Goal: Task Accomplishment & Management: Use online tool/utility

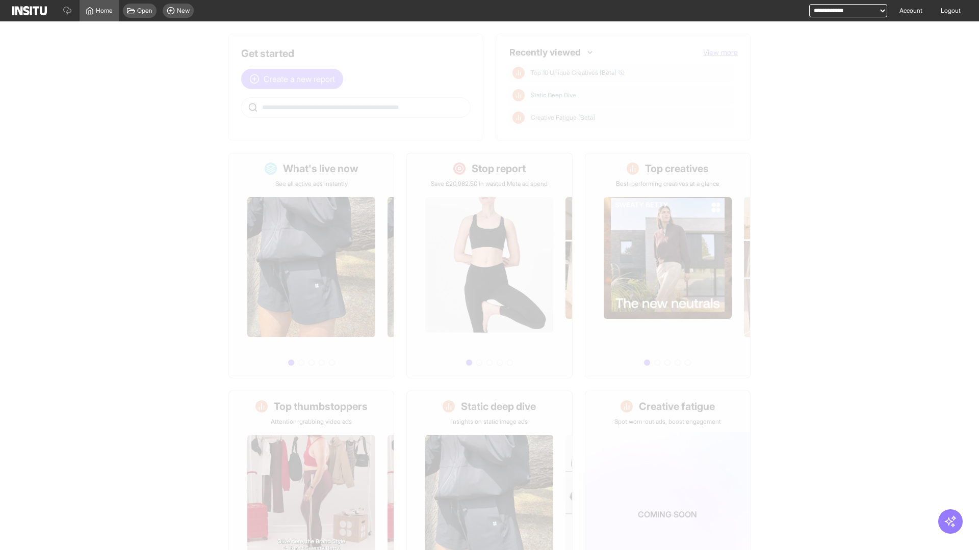
click at [295, 79] on span "Create a new report" at bounding box center [298, 79] width 71 height 12
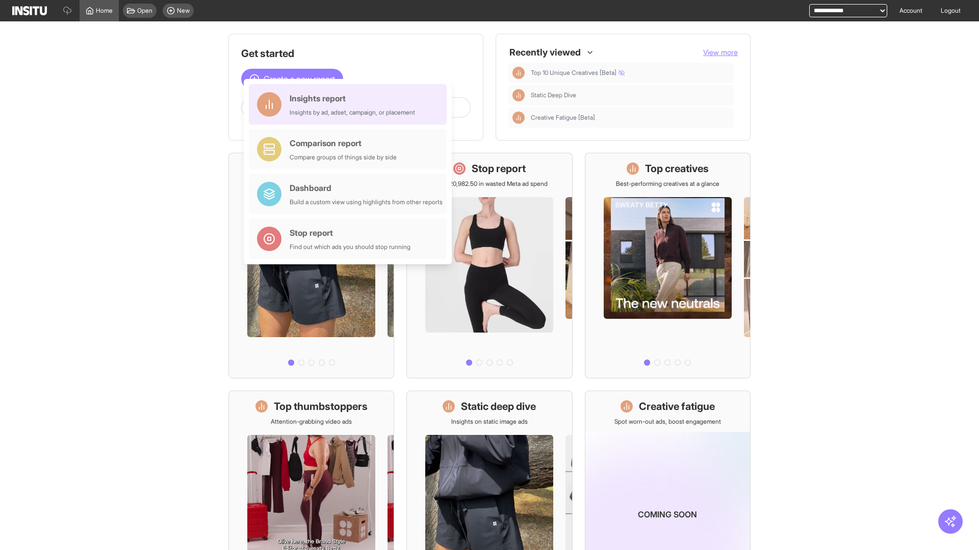
click at [350, 104] on div "Insights report Insights by ad, adset, campaign, or placement" at bounding box center [351, 104] width 125 height 24
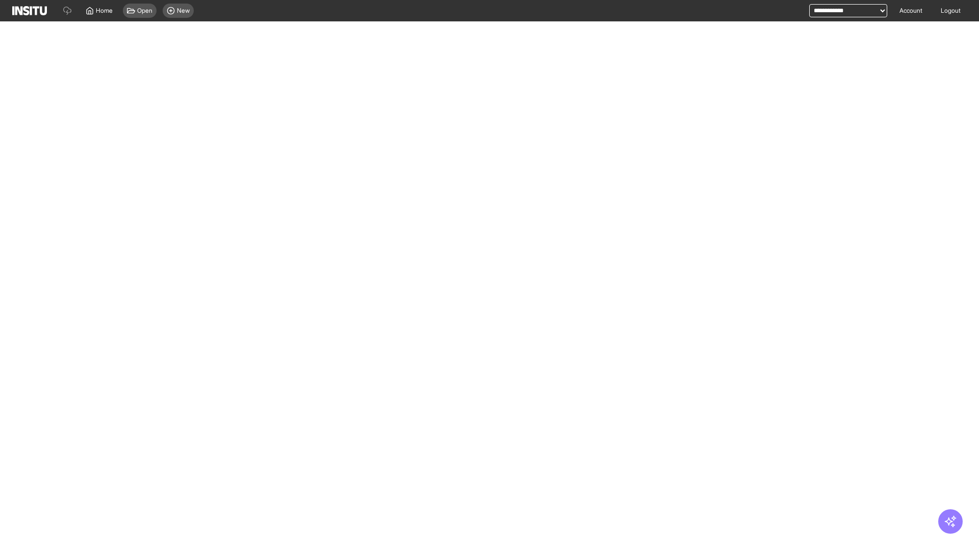
select select "**"
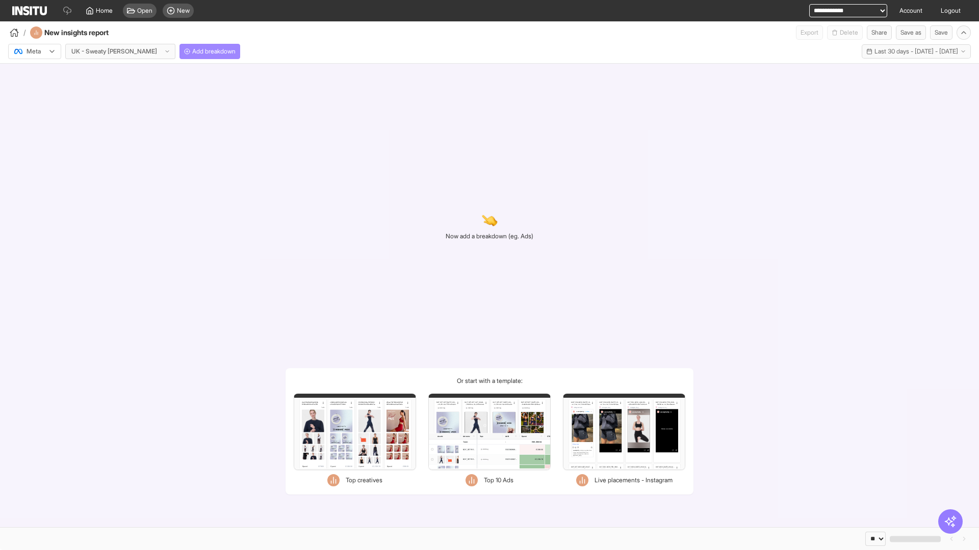
click at [192, 51] on span "Add breakdown" at bounding box center [213, 51] width 43 height 8
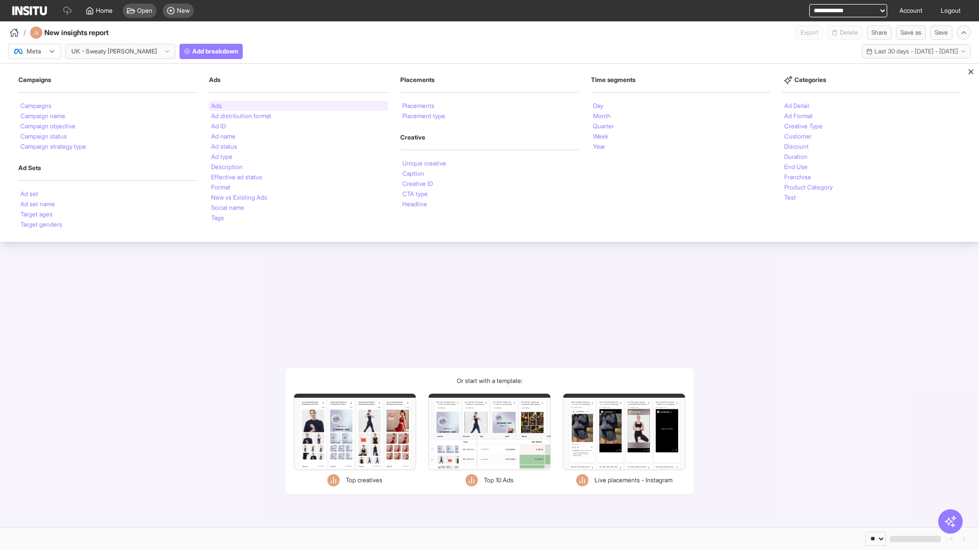
click at [216, 106] on li "Ads" at bounding box center [216, 106] width 11 height 6
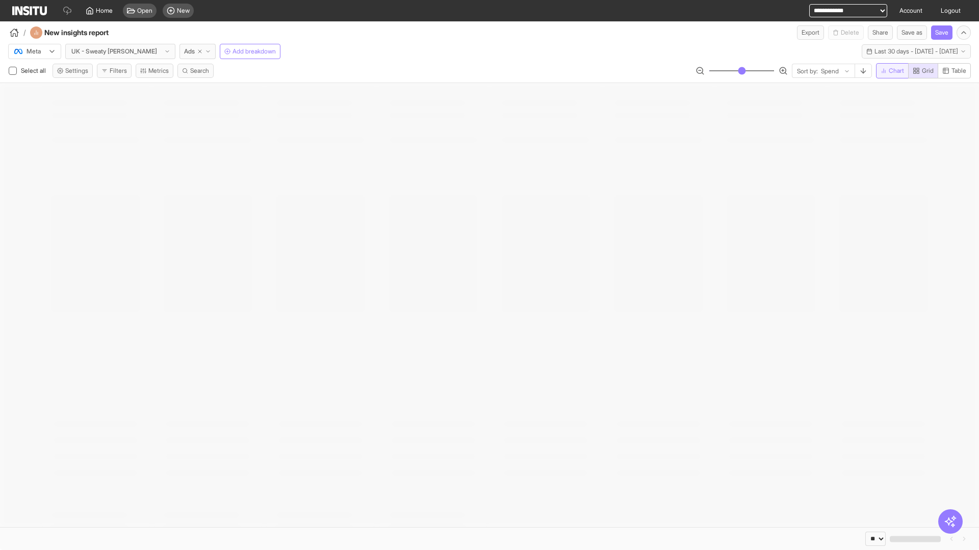
click at [890, 71] on span "Chart" at bounding box center [895, 71] width 15 height 8
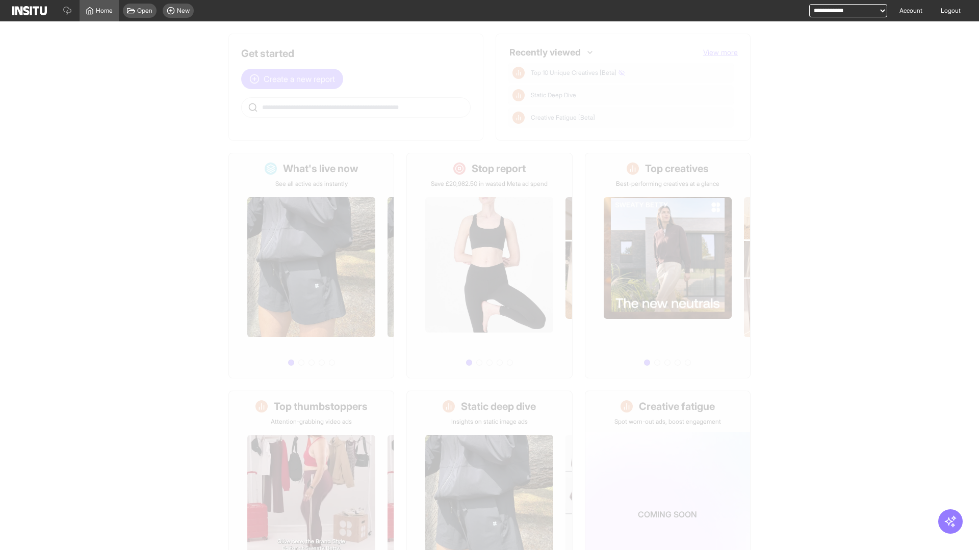
click at [295, 79] on span "Create a new report" at bounding box center [298, 79] width 71 height 12
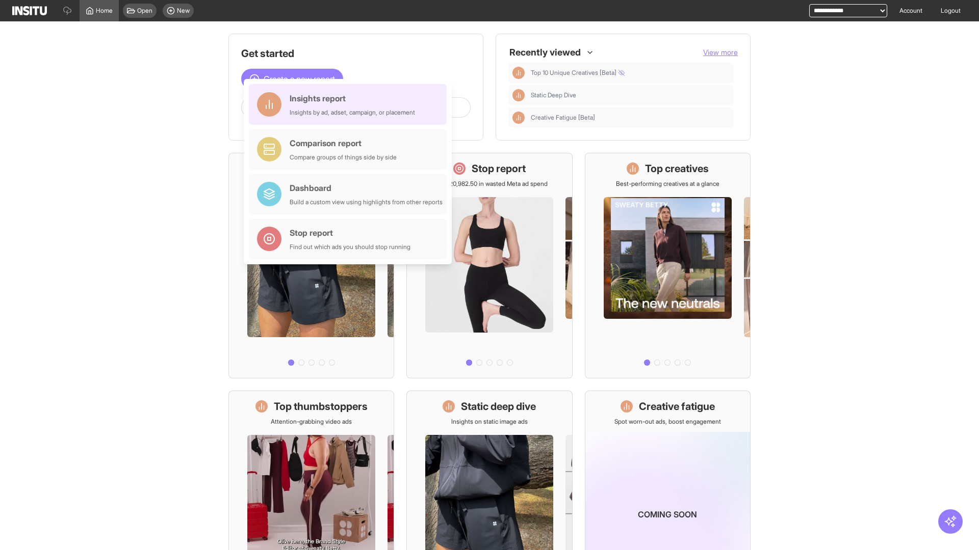
click at [350, 104] on div "Insights report Insights by ad, adset, campaign, or placement" at bounding box center [351, 104] width 125 height 24
